Goal: Book appointment/travel/reservation

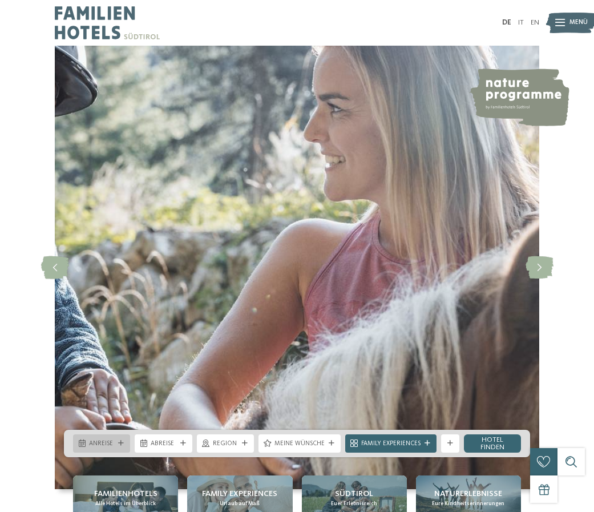
click at [94, 447] on span "Anreise" at bounding box center [101, 444] width 25 height 9
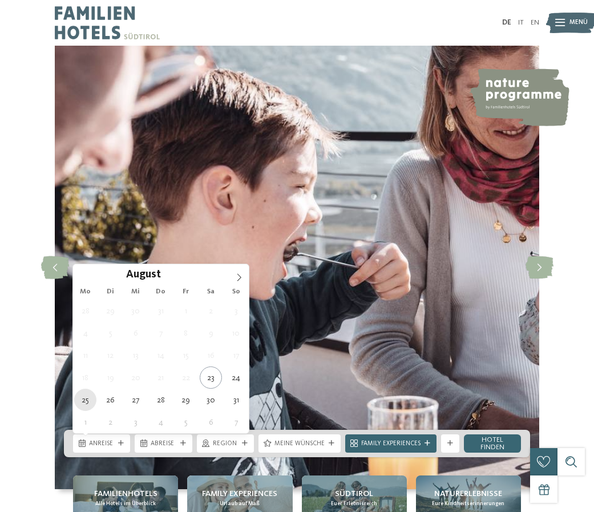
type div "25.08.2025"
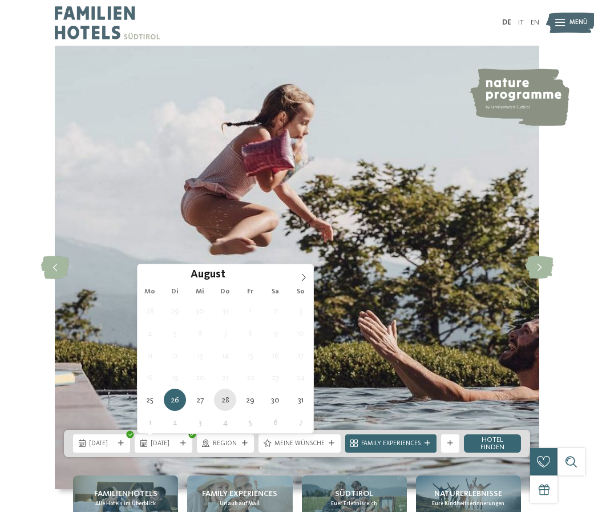
type div "28.08.2025"
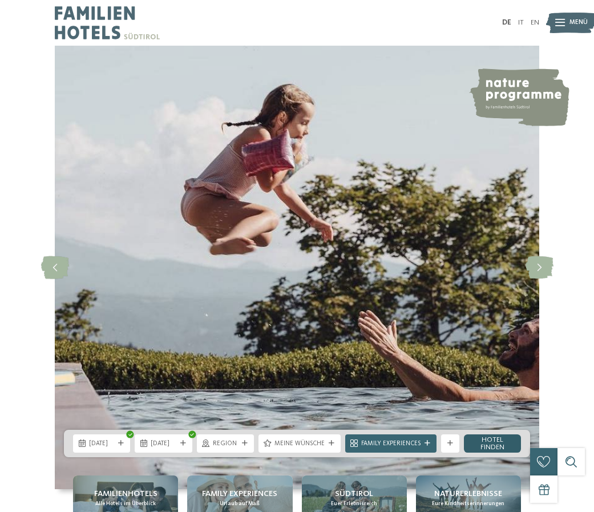
click at [489, 443] on link "Hotel finden" at bounding box center [492, 444] width 57 height 18
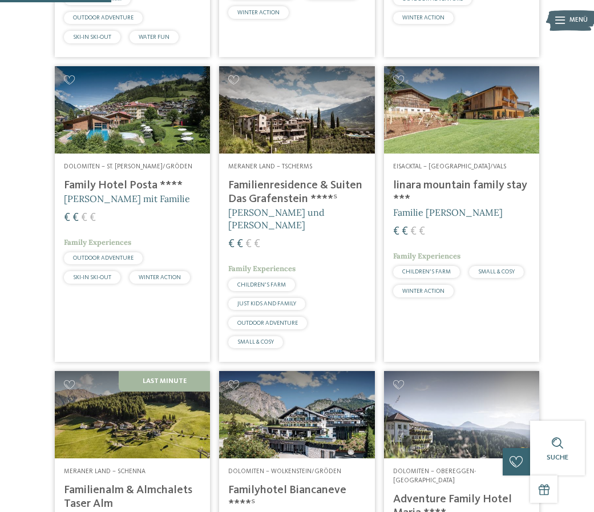
scroll to position [548, 0]
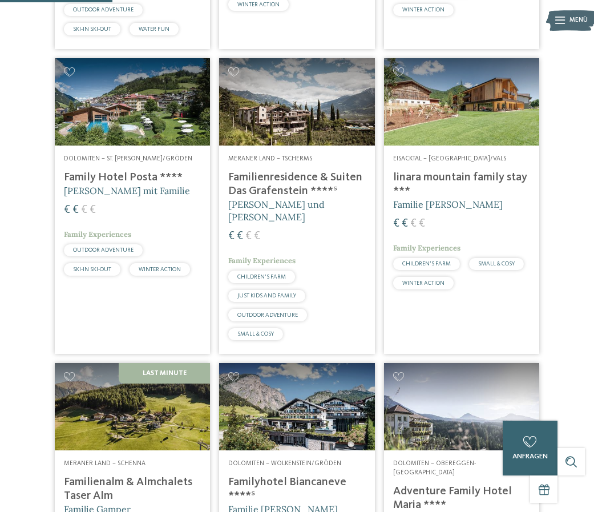
click at [118, 184] on h4 "Family Hotel Posta ****" at bounding box center [132, 178] width 137 height 14
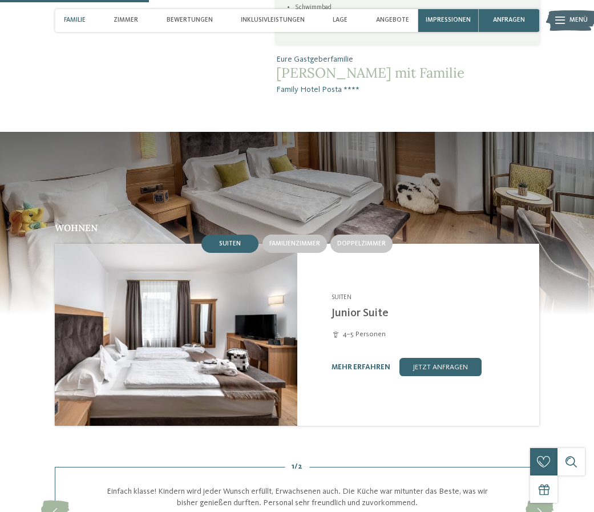
scroll to position [758, 0]
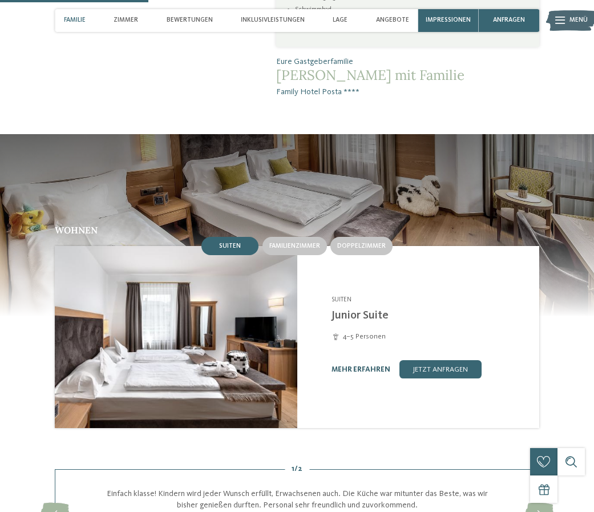
click at [363, 366] on link "mehr erfahren" at bounding box center [361, 369] width 59 height 7
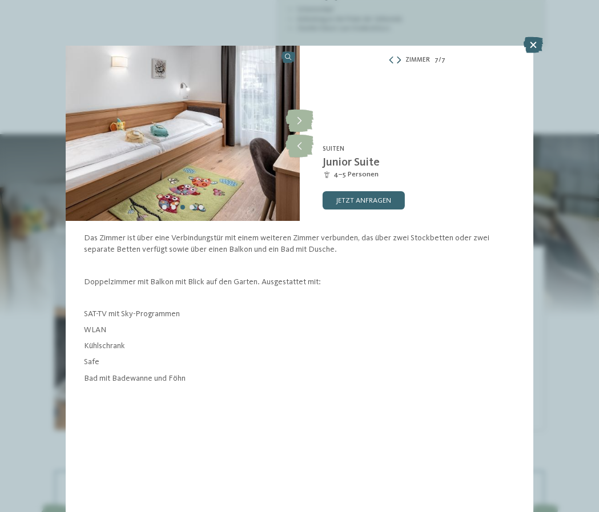
click at [399, 60] on icon at bounding box center [399, 60] width 4 height 7
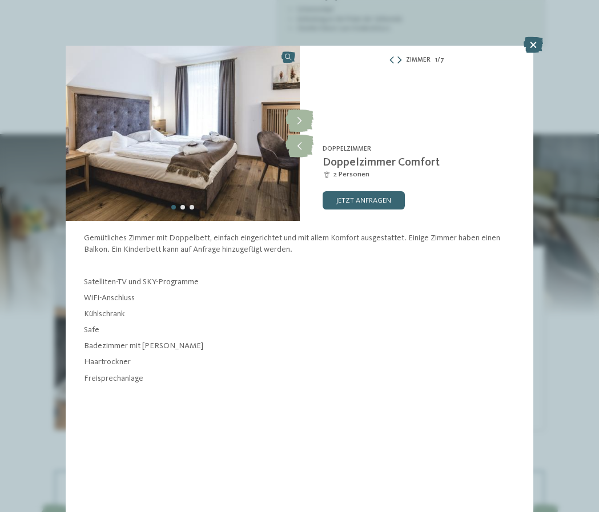
click at [399, 58] on icon at bounding box center [399, 60] width 4 height 7
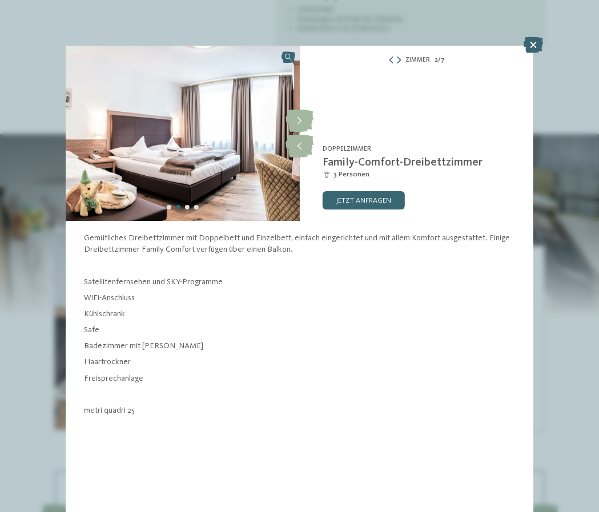
click at [399, 58] on icon at bounding box center [399, 60] width 4 height 7
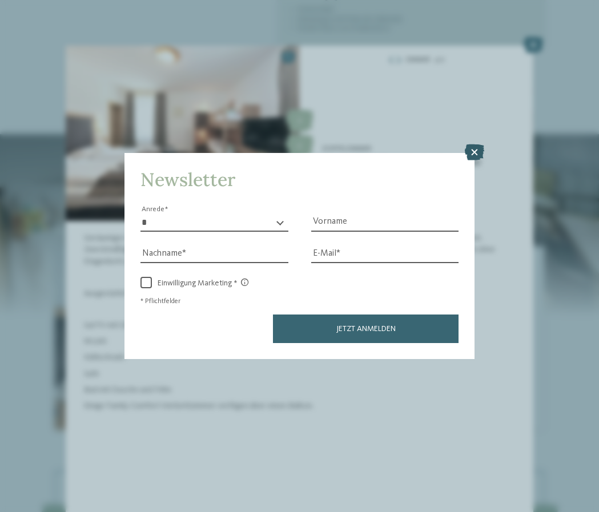
click at [480, 144] on icon at bounding box center [474, 152] width 19 height 16
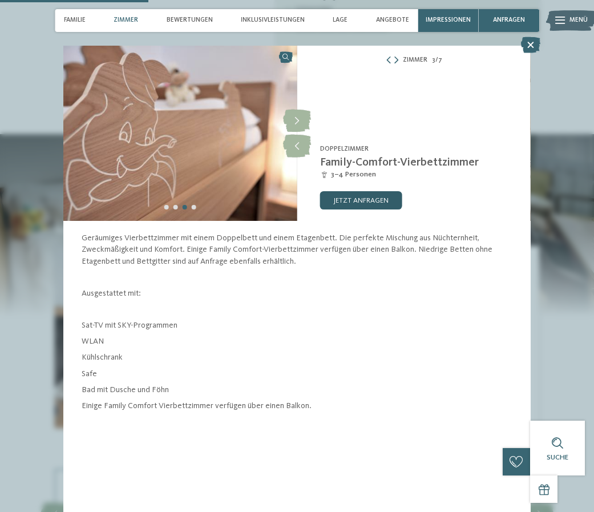
click at [350, 201] on link "jetzt anfragen" at bounding box center [361, 200] width 82 height 18
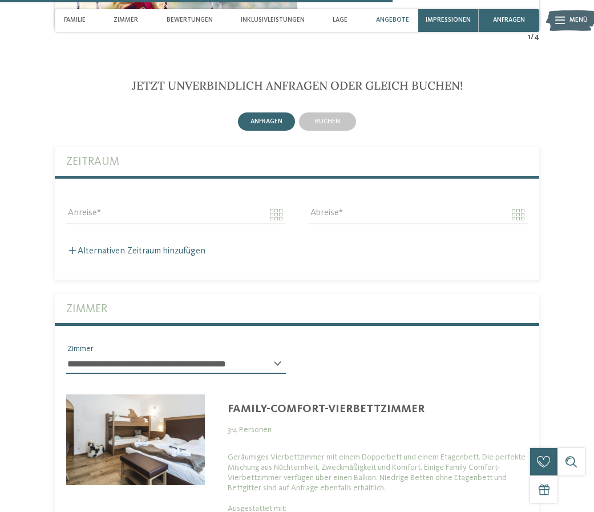
scroll to position [2164, 0]
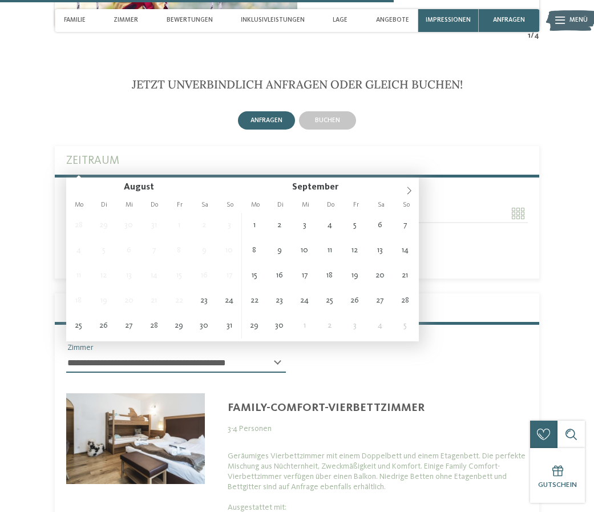
click at [132, 204] on input "Anreise" at bounding box center [176, 213] width 220 height 19
type input "**********"
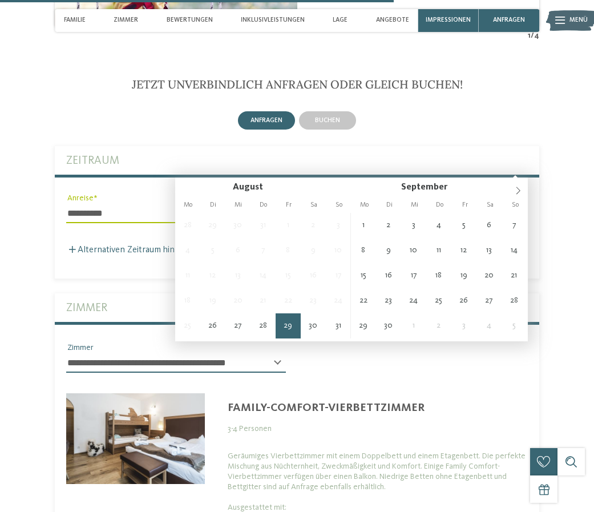
type input "**********"
